Goal: Transaction & Acquisition: Purchase product/service

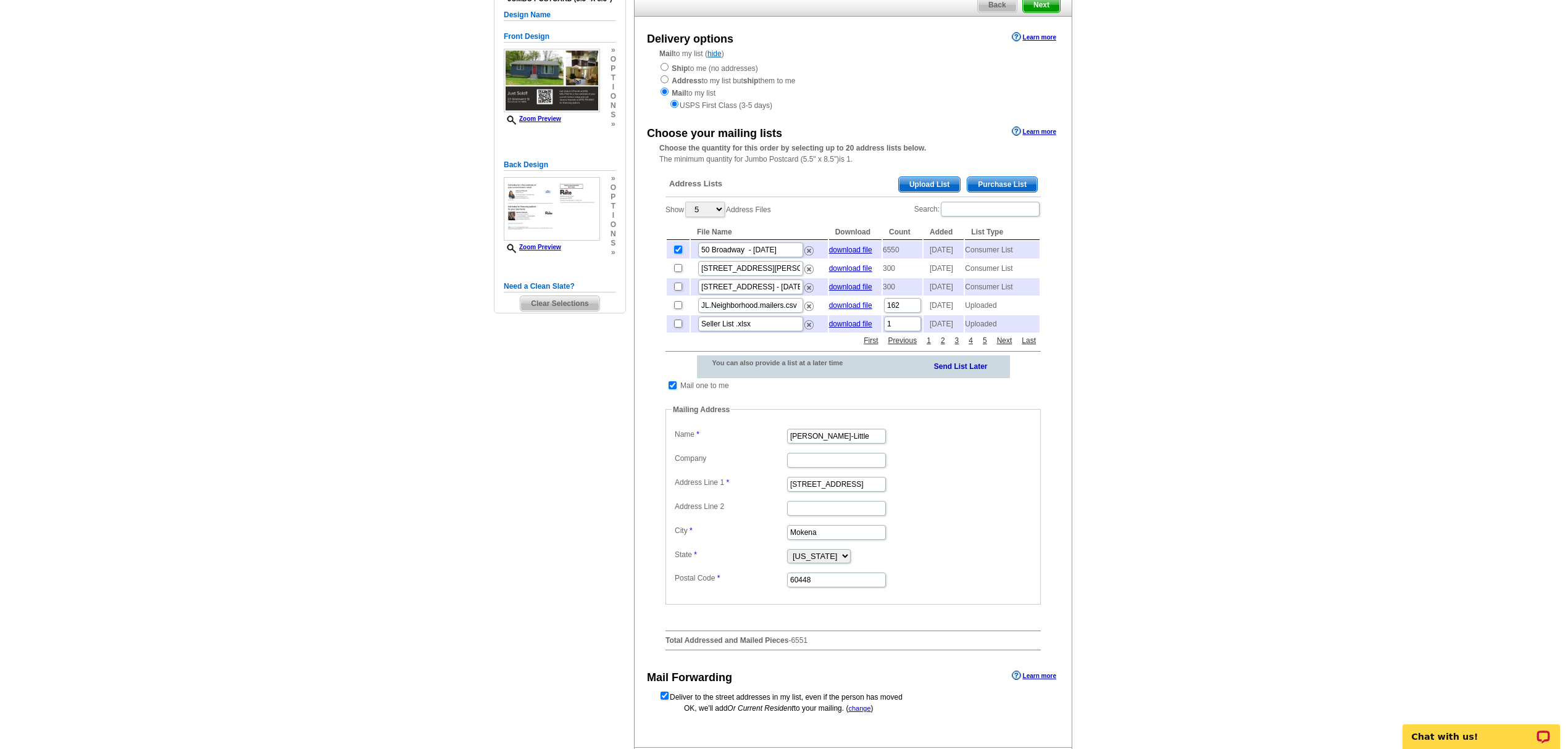
click at [1021, 189] on span "Purchase List" at bounding box center [1002, 184] width 70 height 15
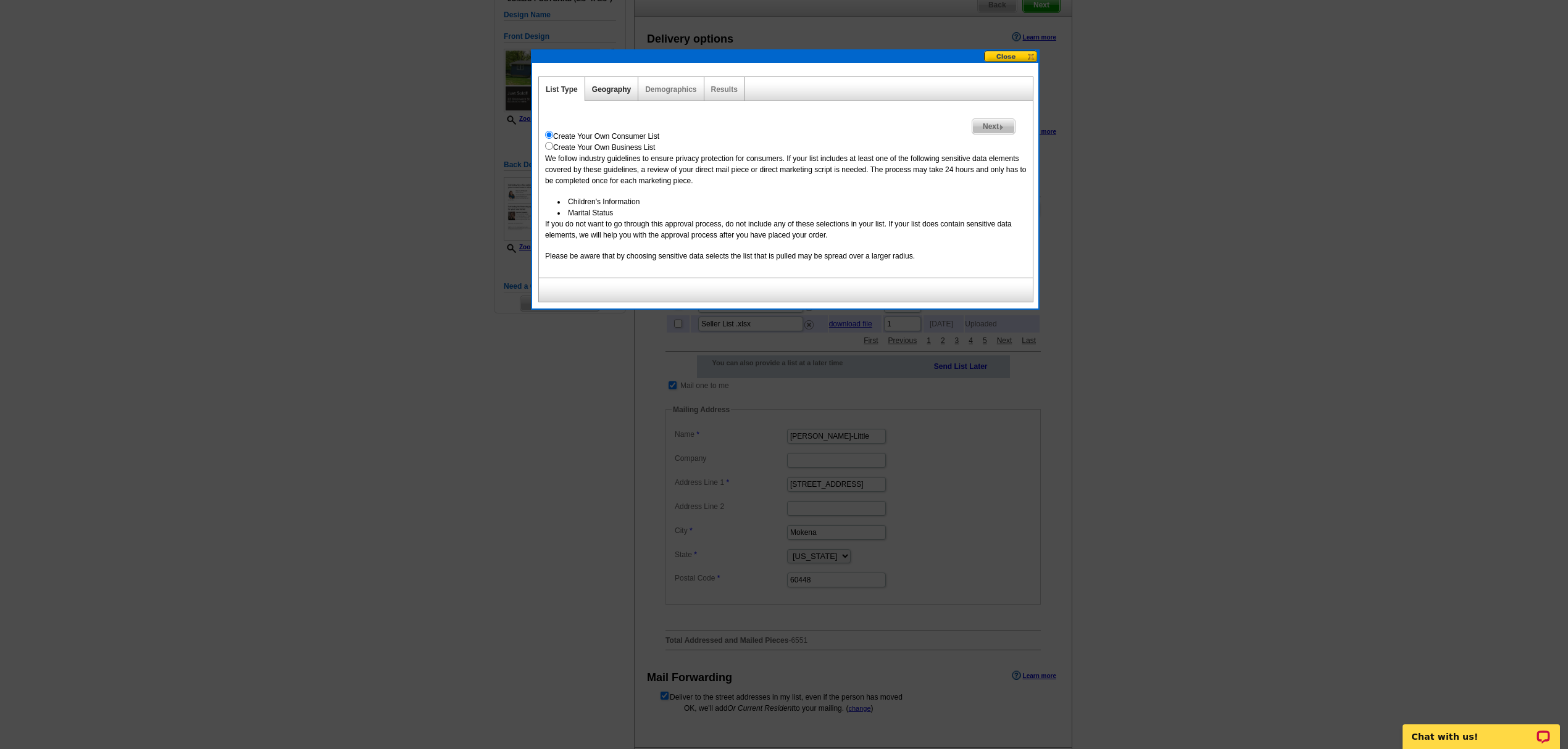
click at [614, 87] on link "Geography" at bounding box center [612, 89] width 39 height 9
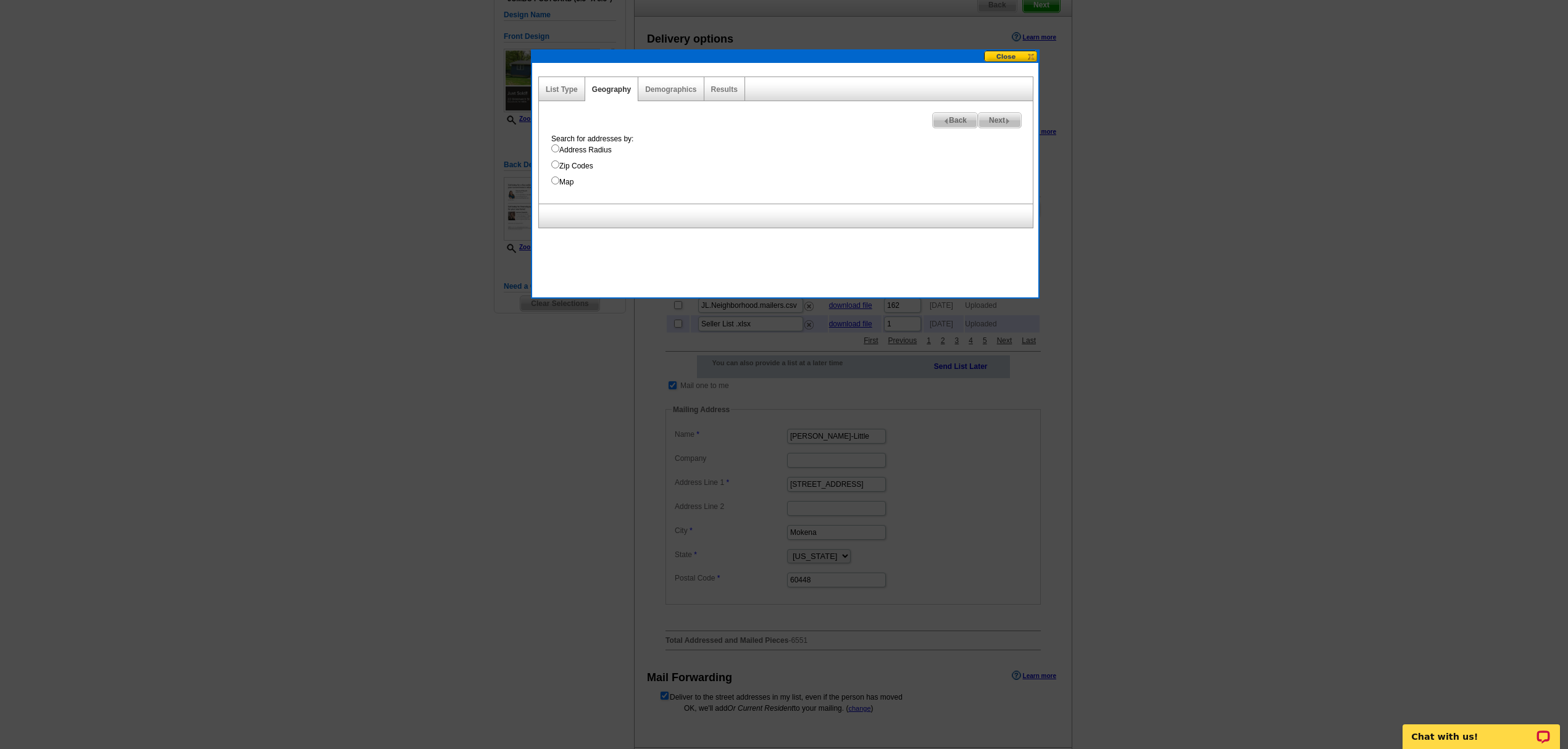
click at [581, 154] on label "Address Radius" at bounding box center [792, 150] width 481 height 11
click at [559, 152] on input "Address Radius" at bounding box center [556, 148] width 8 height 8
radio input "true"
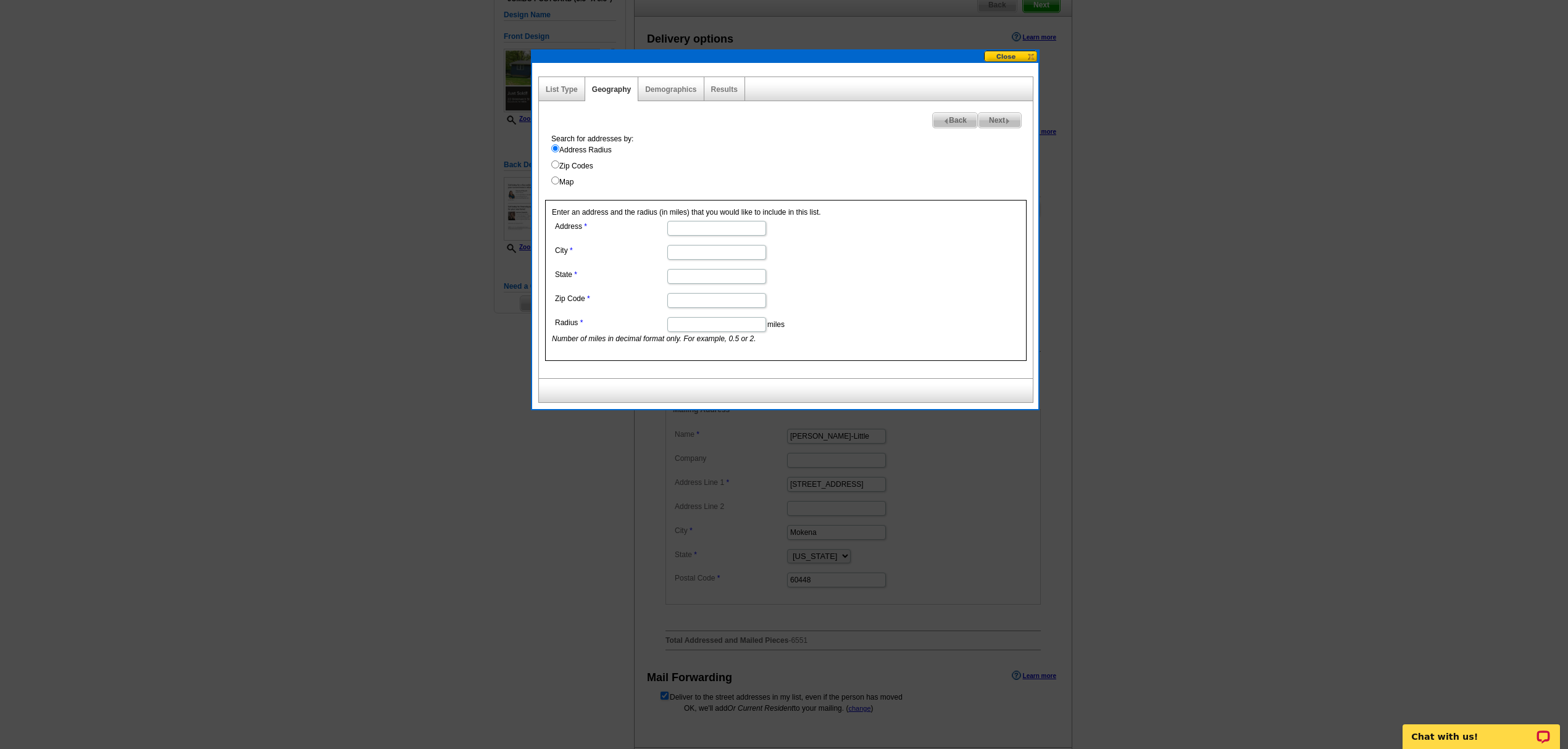
click at [678, 233] on input "Address" at bounding box center [717, 228] width 99 height 15
paste input "50 Broadway"
type input "50 Broadway"
click at [682, 256] on input "City" at bounding box center [717, 252] width 99 height 15
type input "Hillsdale"
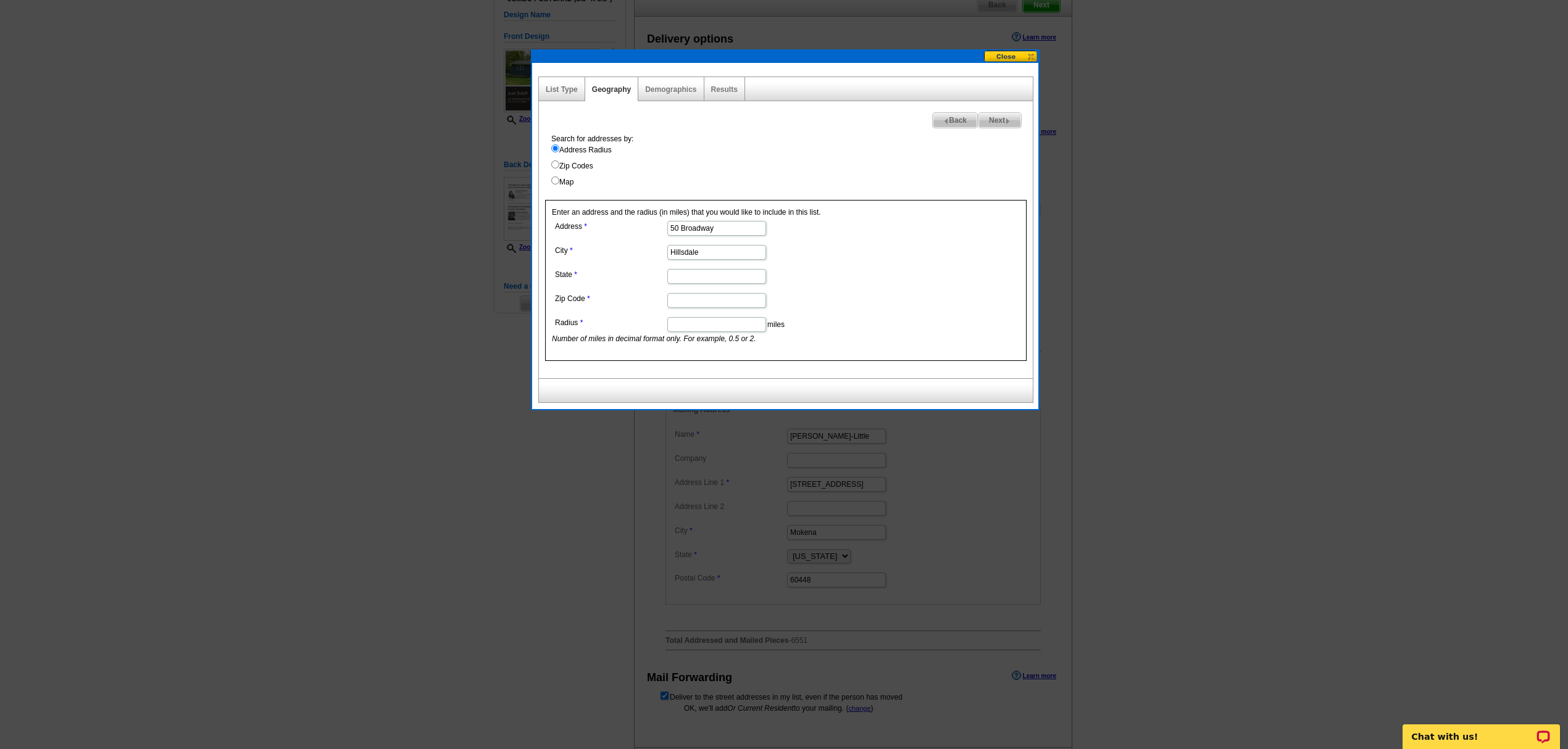
click at [707, 282] on input "State" at bounding box center [717, 277] width 99 height 15
type input "[US_STATE]"
click at [668, 304] on input "Zip Code" at bounding box center [717, 300] width 99 height 15
click at [756, 301] on input "Zip Code" at bounding box center [717, 300] width 99 height 15
paste input "07642"
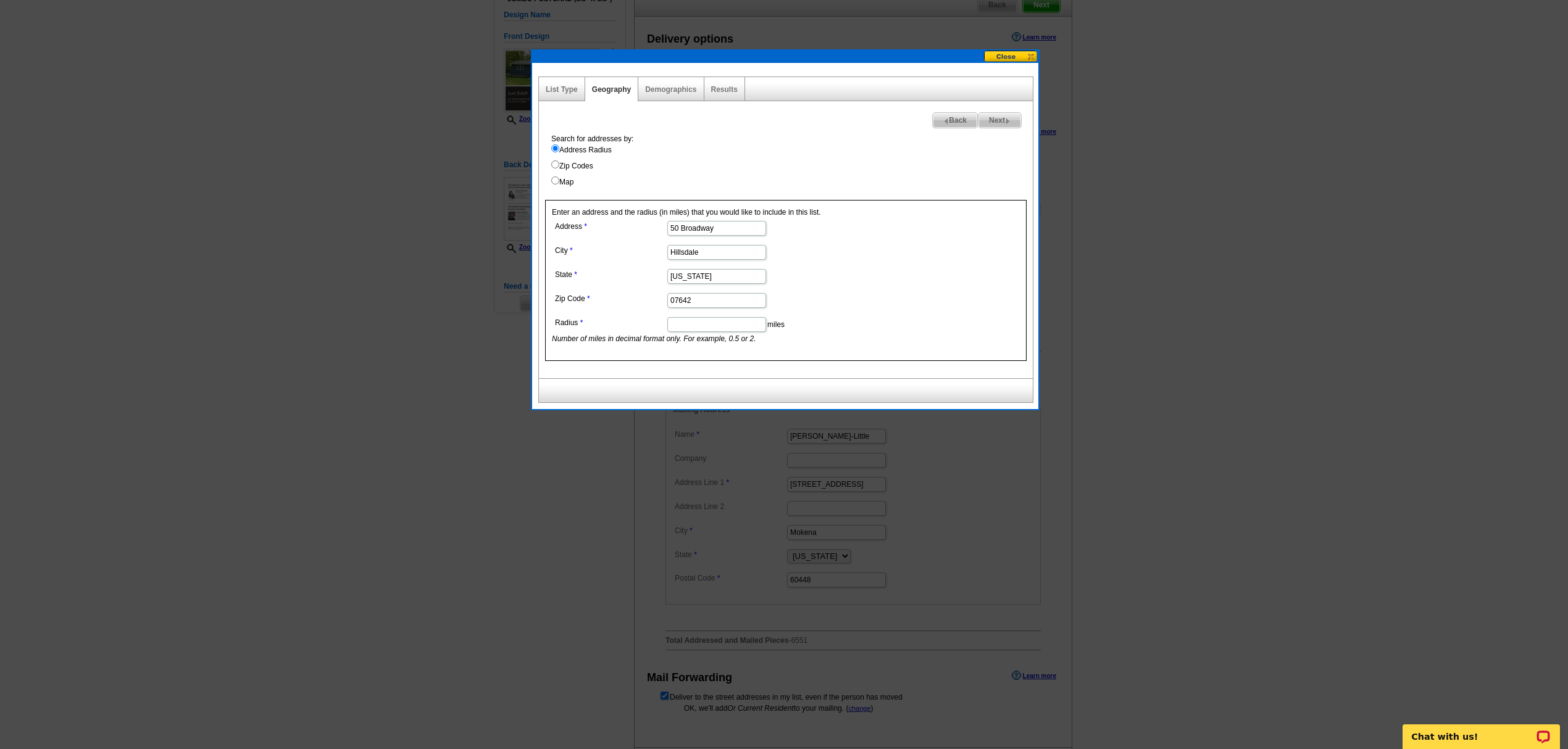
type input "07642"
click at [686, 327] on input "Radius" at bounding box center [717, 325] width 99 height 15
type input "1"
click at [1006, 116] on span "Next" at bounding box center [999, 120] width 43 height 15
select select
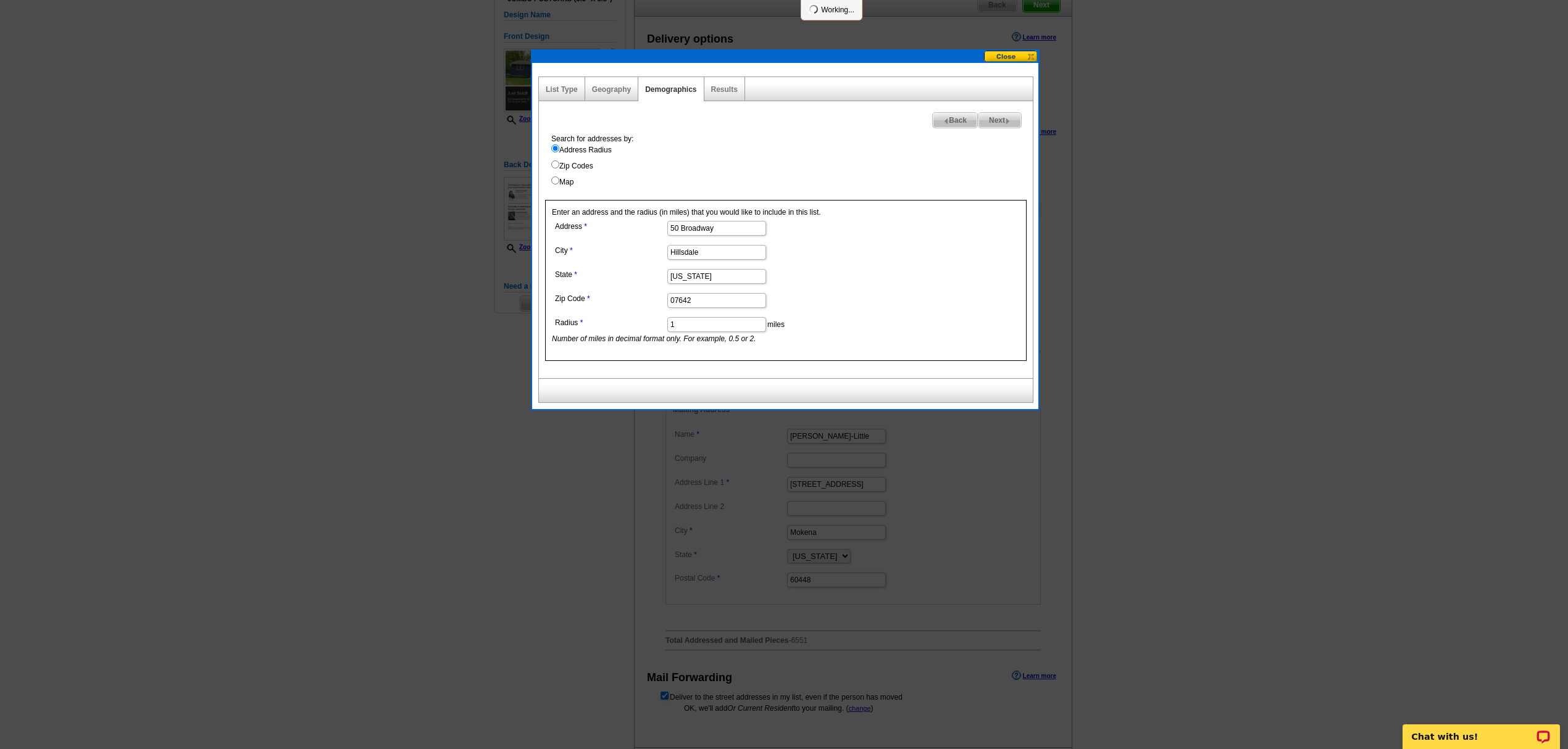
select select
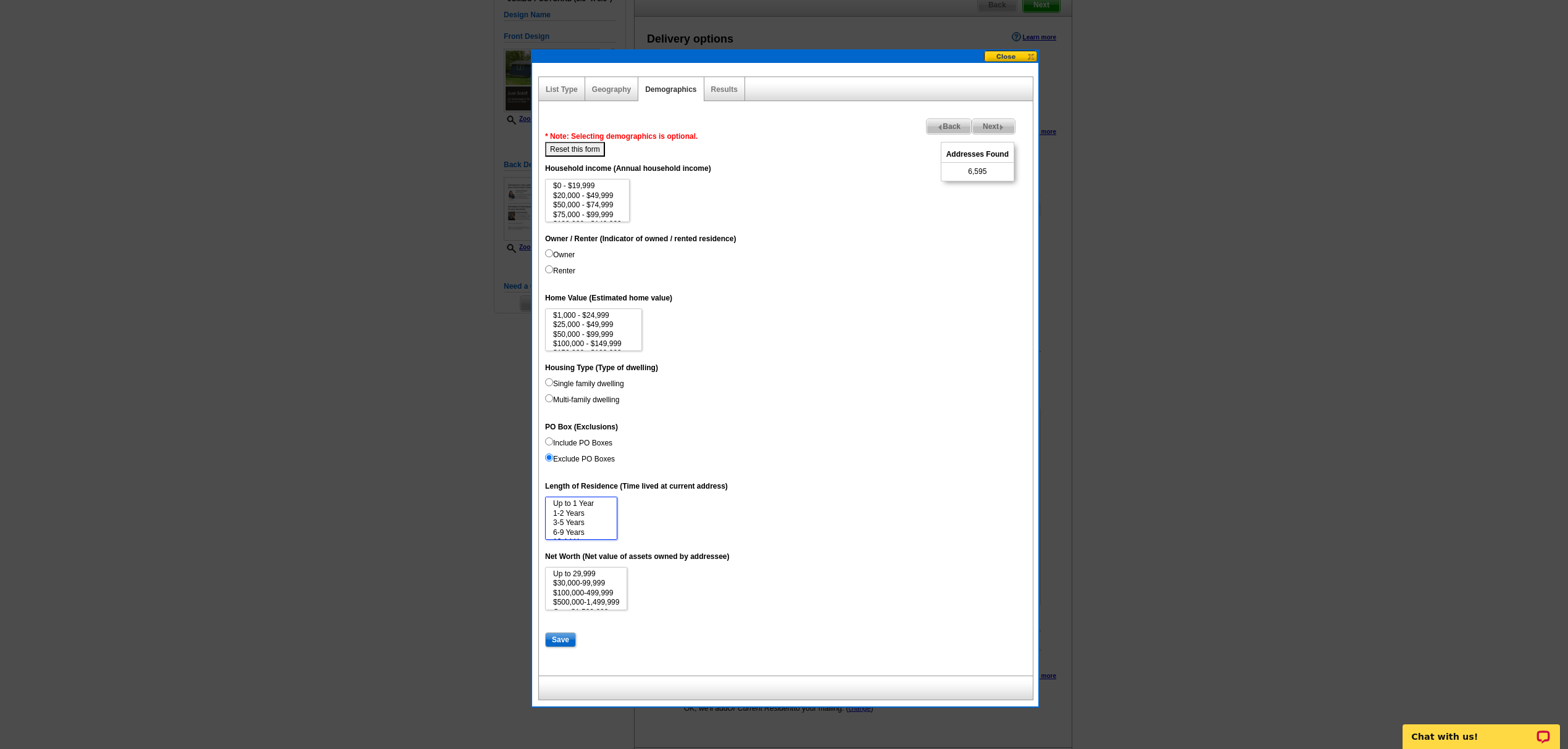
scroll to position [18, 0]
select select "15"
click at [591, 536] on option "15 Years or more" at bounding box center [581, 533] width 59 height 9
click at [561, 646] on input "Save" at bounding box center [560, 640] width 31 height 15
select select
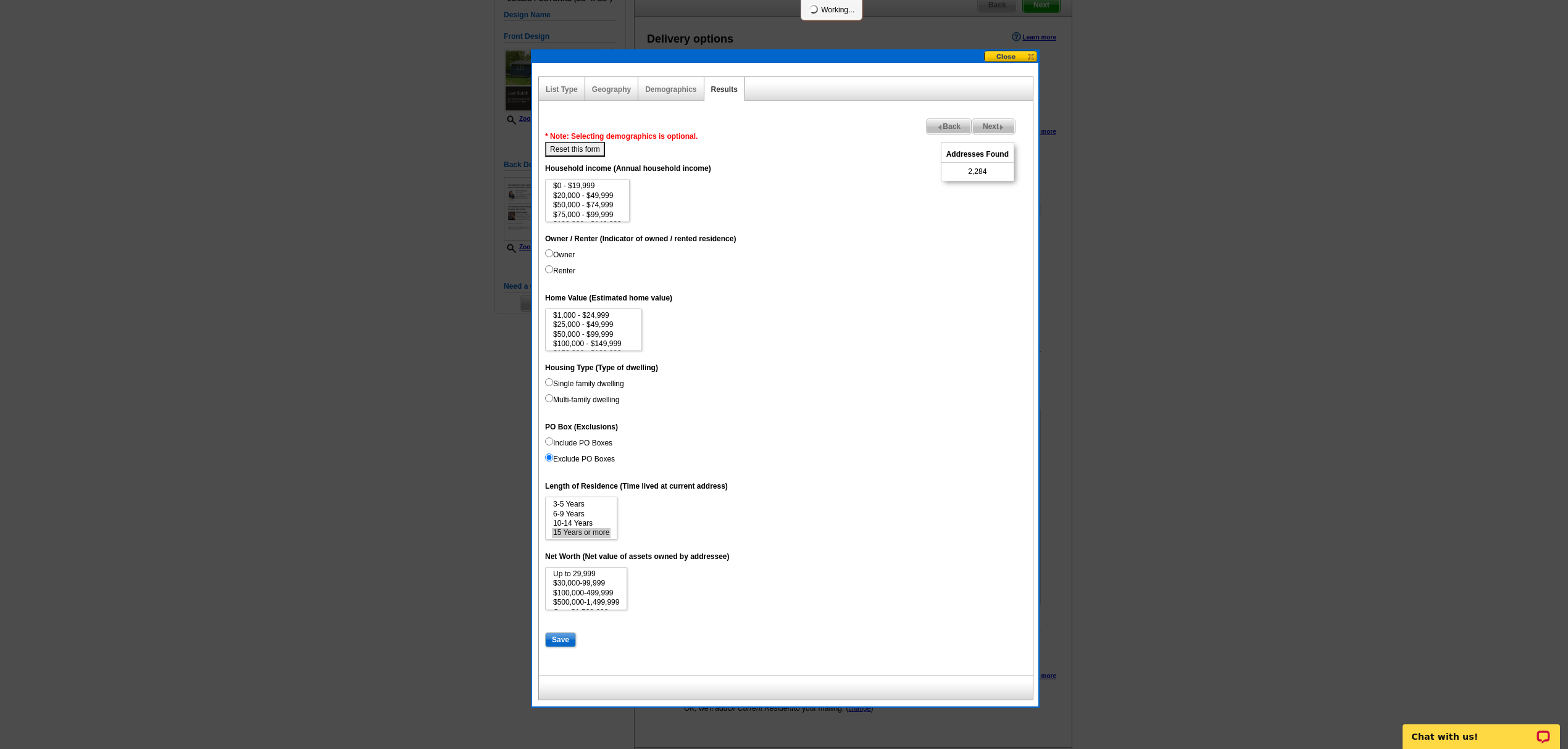
select select
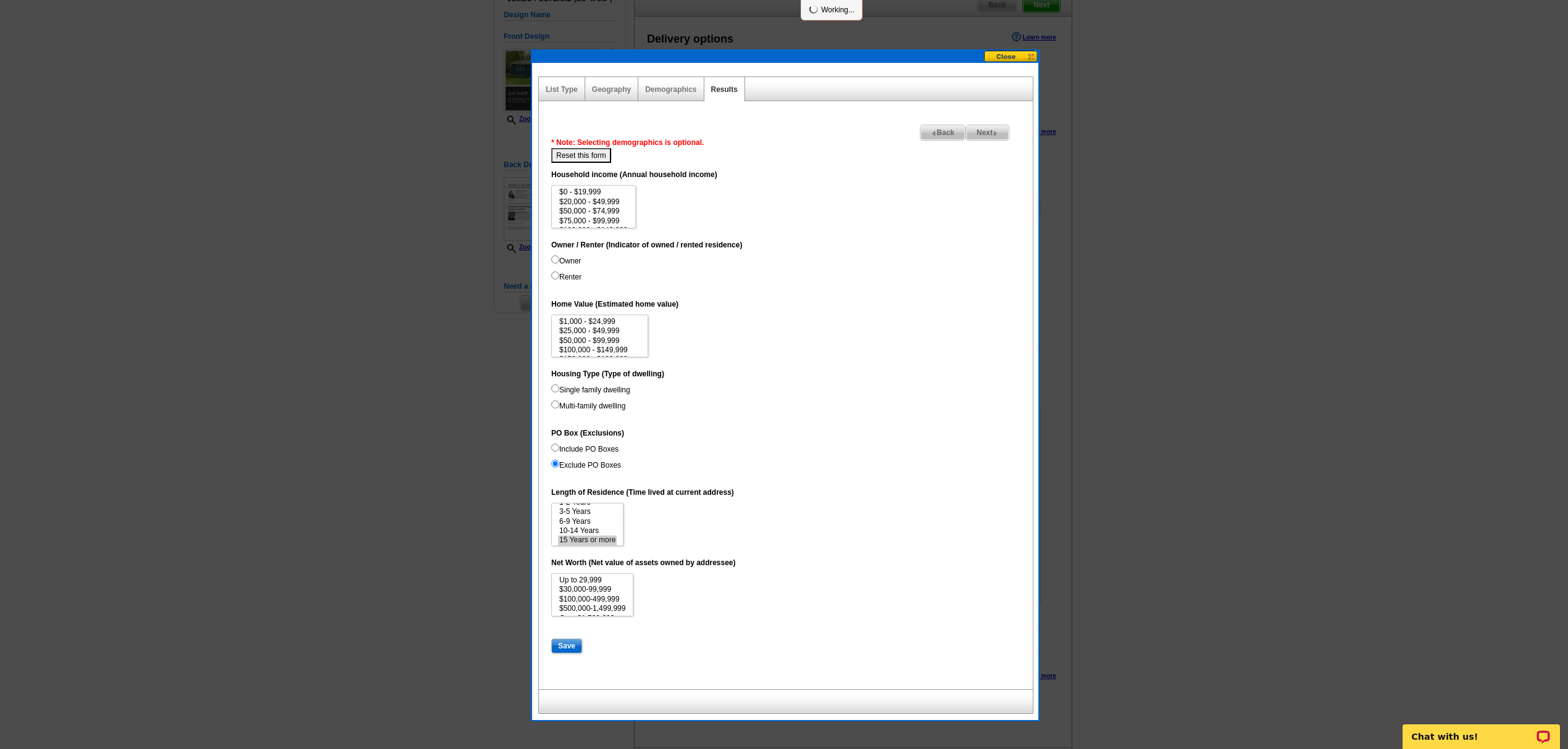
scroll to position [18, 0]
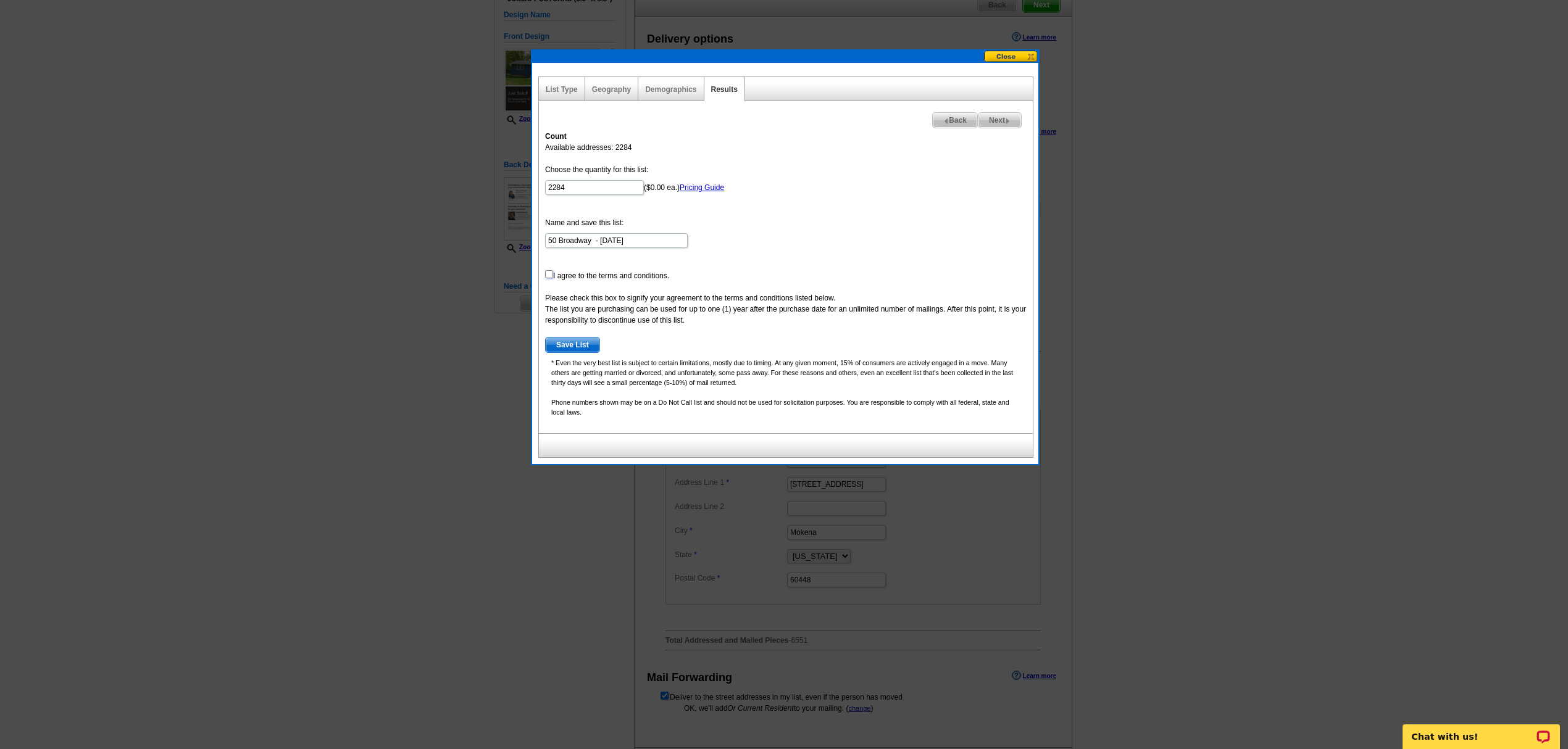
click at [549, 277] on input "checkbox" at bounding box center [549, 275] width 8 height 8
checkbox input "true"
click at [564, 347] on span "Save List" at bounding box center [572, 345] width 54 height 15
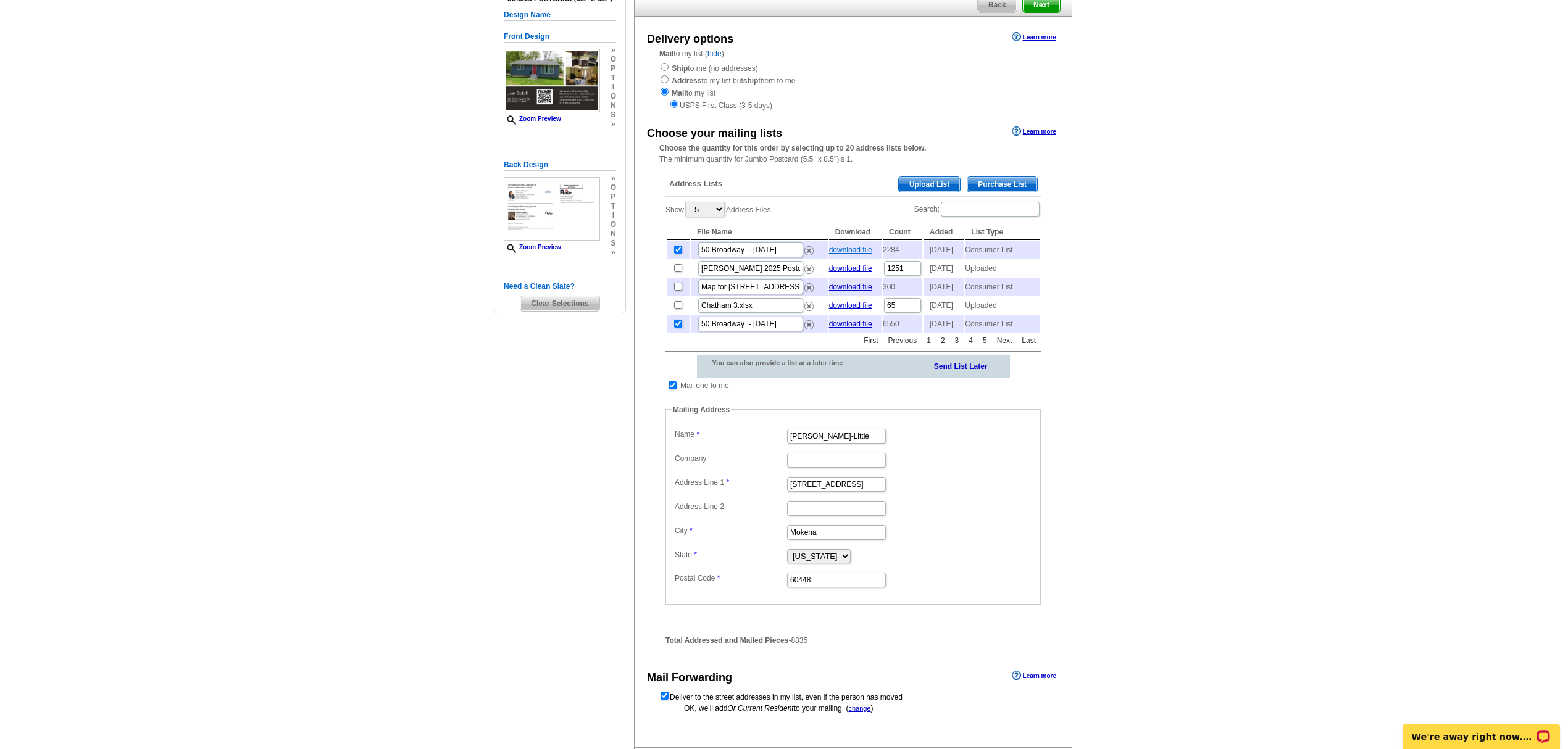
click at [861, 253] on link "download file" at bounding box center [850, 250] width 43 height 9
